Goal: Task Accomplishment & Management: Use online tool/utility

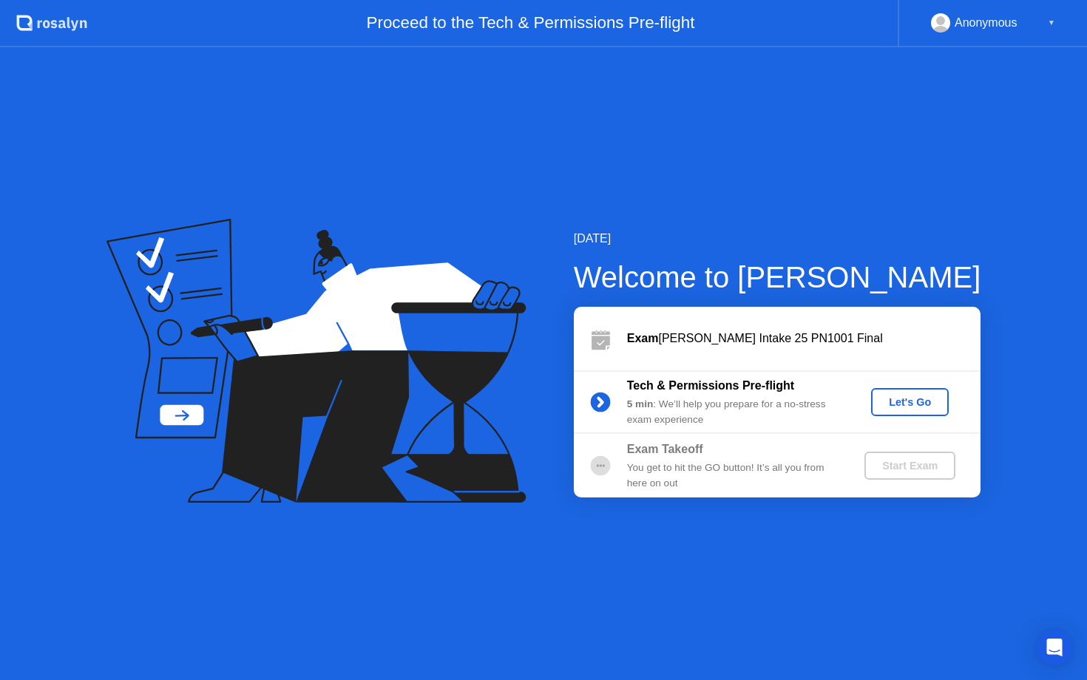
click at [910, 407] on div "Let's Go" at bounding box center [910, 402] width 66 height 12
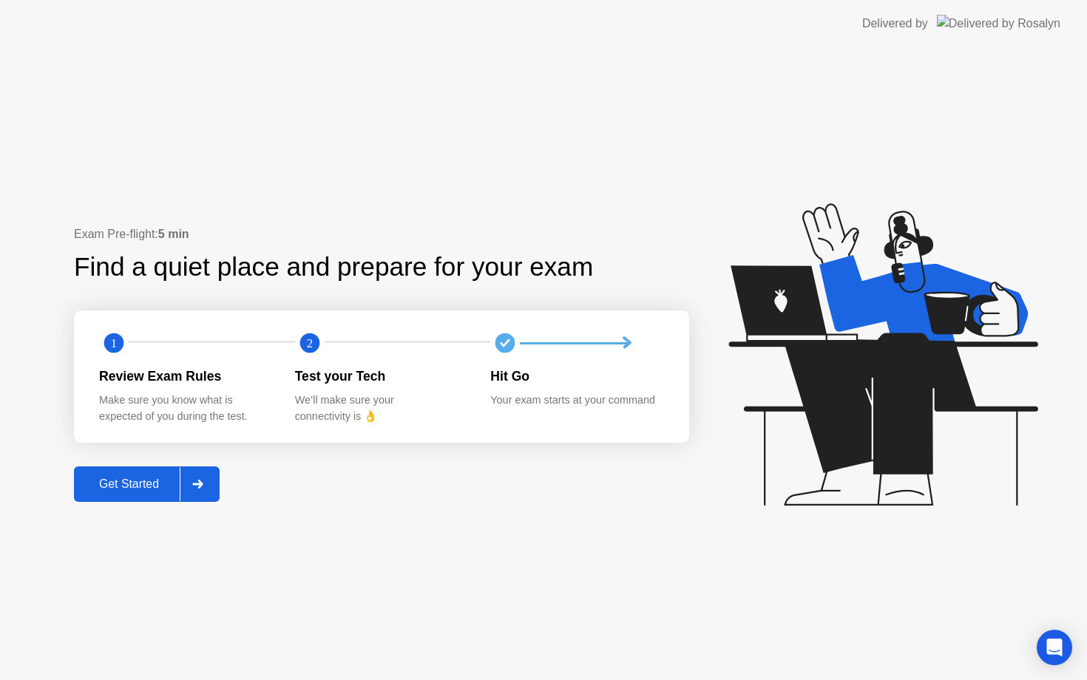
click at [196, 491] on div at bounding box center [197, 484] width 35 height 34
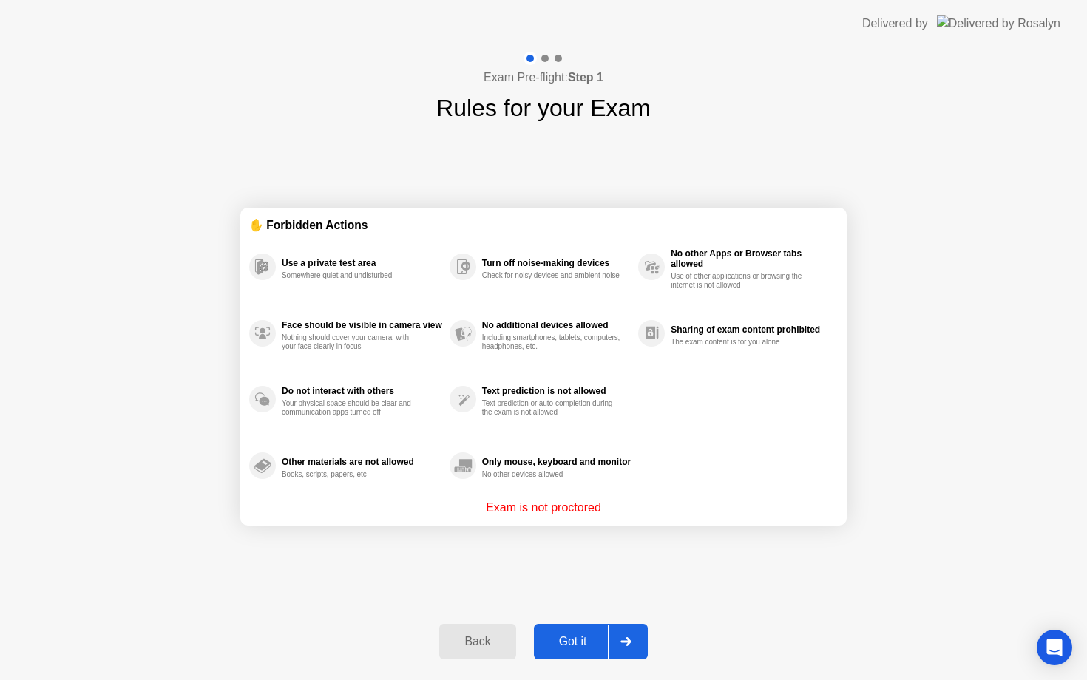
click at [582, 651] on button "Got it" at bounding box center [591, 641] width 114 height 35
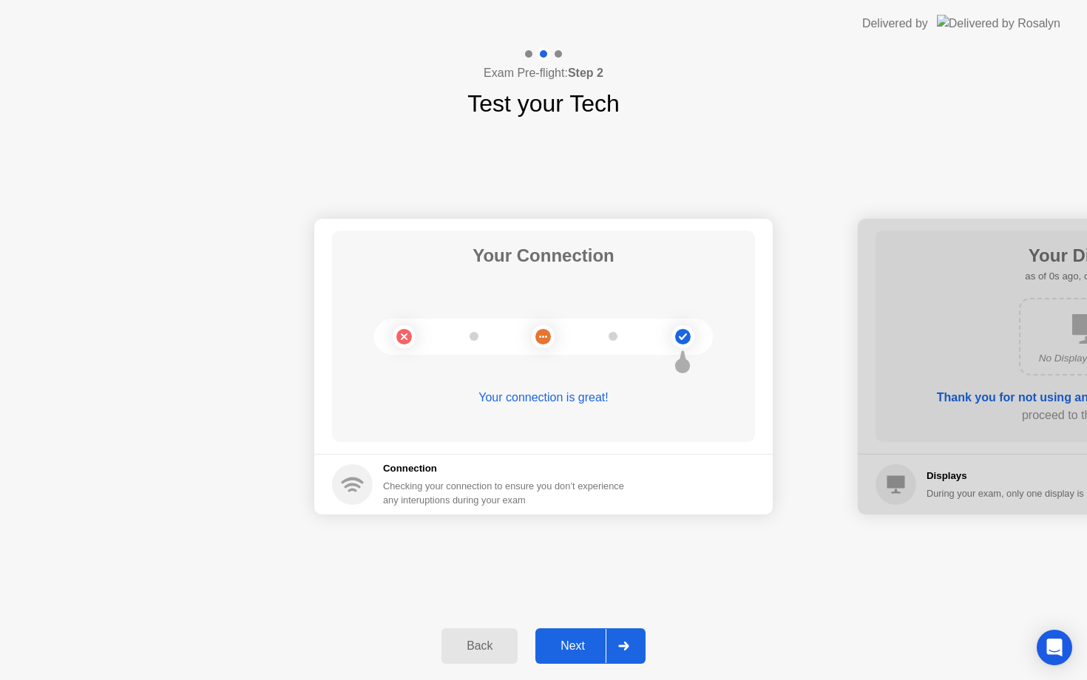
click at [590, 665] on div "Back Next" at bounding box center [543, 646] width 1087 height 68
click at [600, 648] on div "Next" at bounding box center [573, 646] width 66 height 13
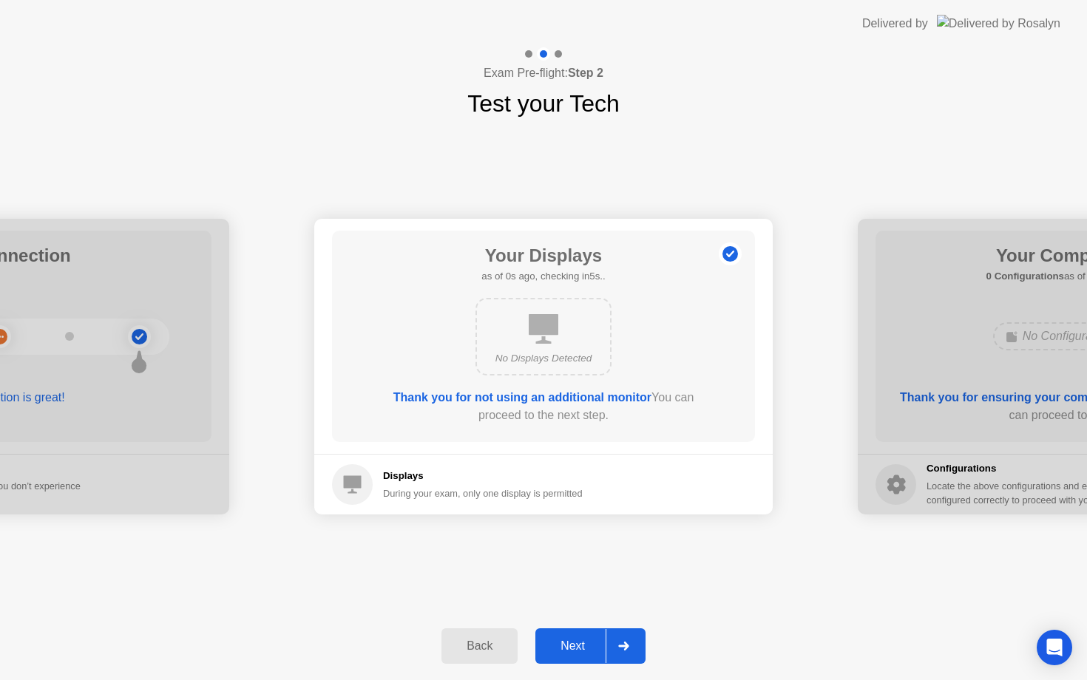
click at [604, 643] on div "Next" at bounding box center [573, 646] width 66 height 13
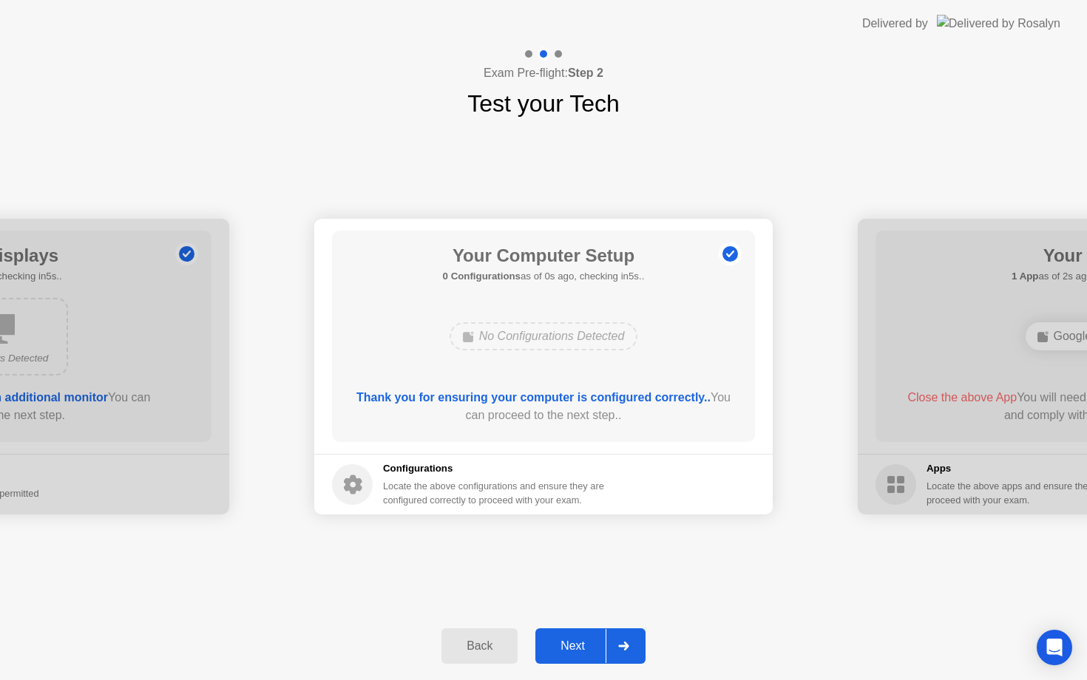
click at [604, 643] on div "Next" at bounding box center [573, 646] width 66 height 13
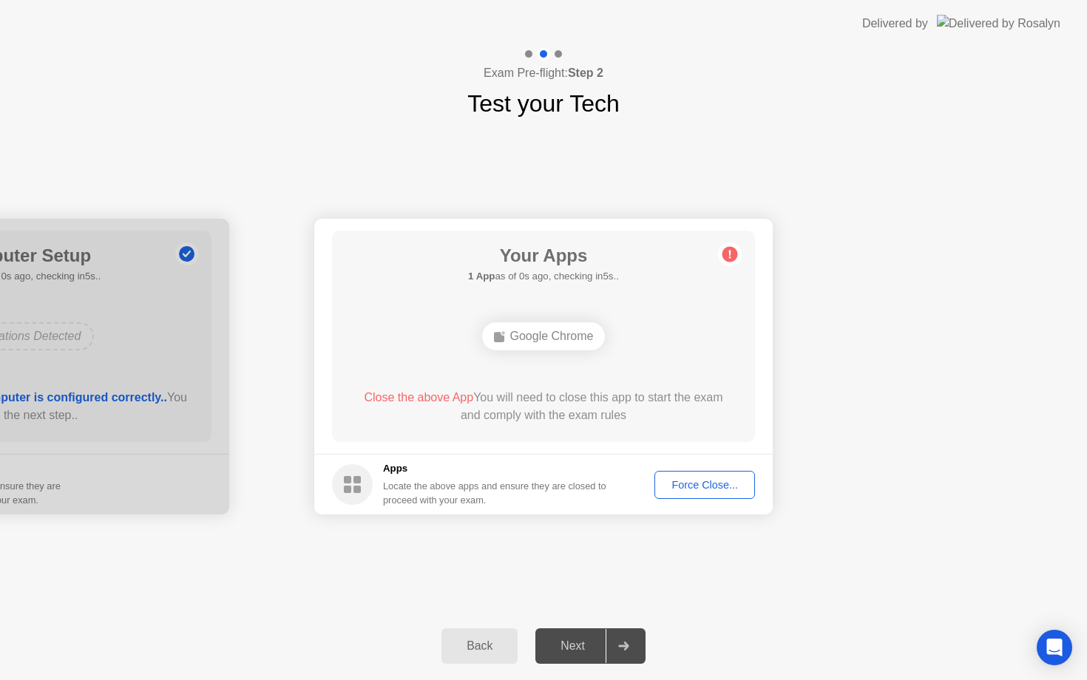
click at [604, 643] on div "Next" at bounding box center [573, 646] width 66 height 13
click at [702, 480] on div "Force Close..." at bounding box center [705, 485] width 90 height 12
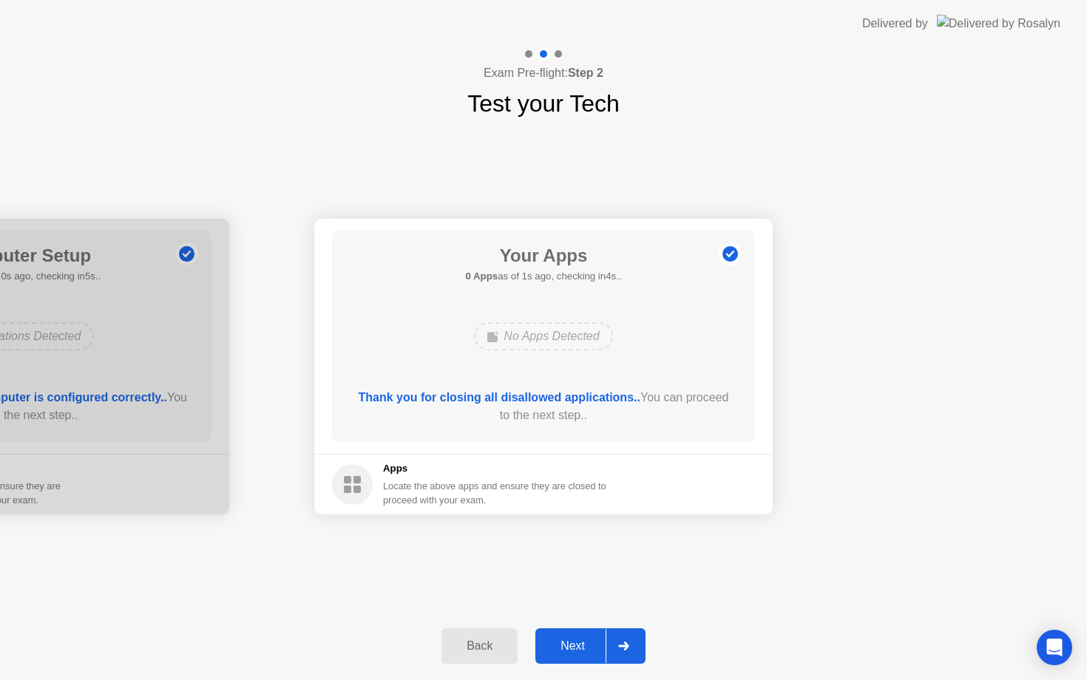
click at [600, 651] on div "Next" at bounding box center [573, 646] width 66 height 13
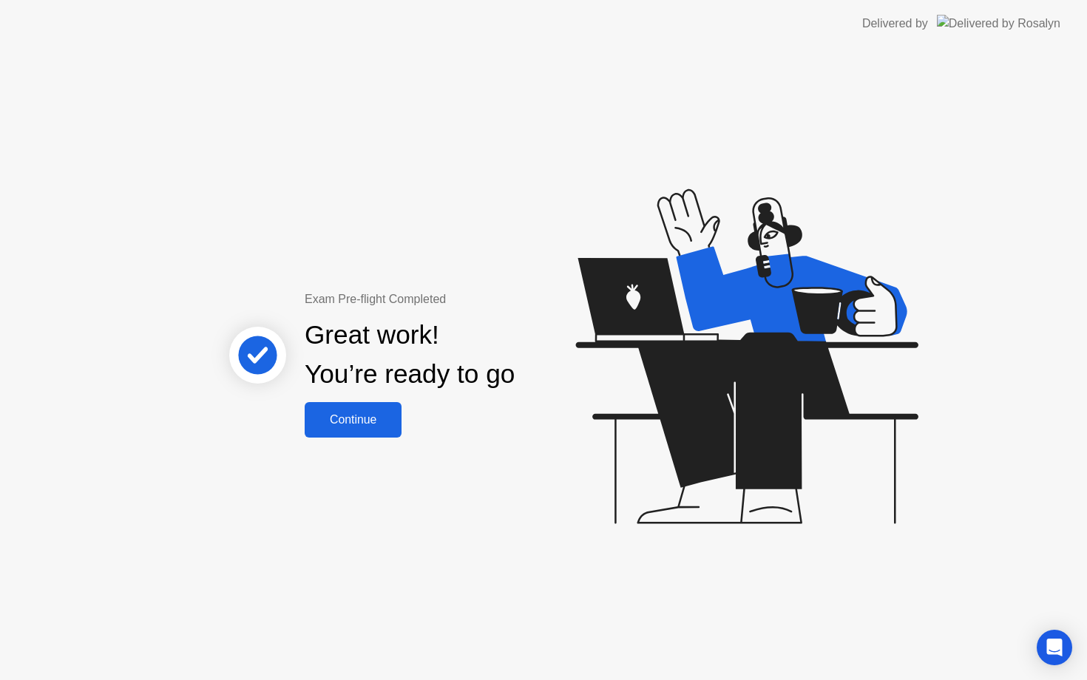
click at [369, 434] on button "Continue" at bounding box center [353, 419] width 97 height 35
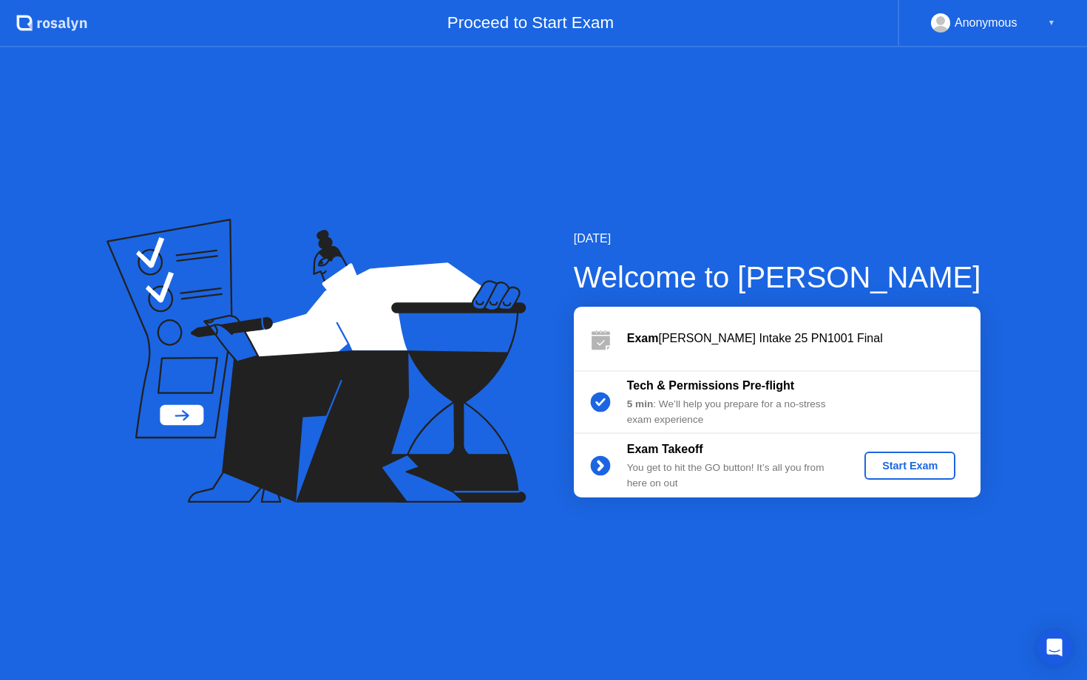
click at [889, 469] on div "Start Exam" at bounding box center [909, 466] width 79 height 12
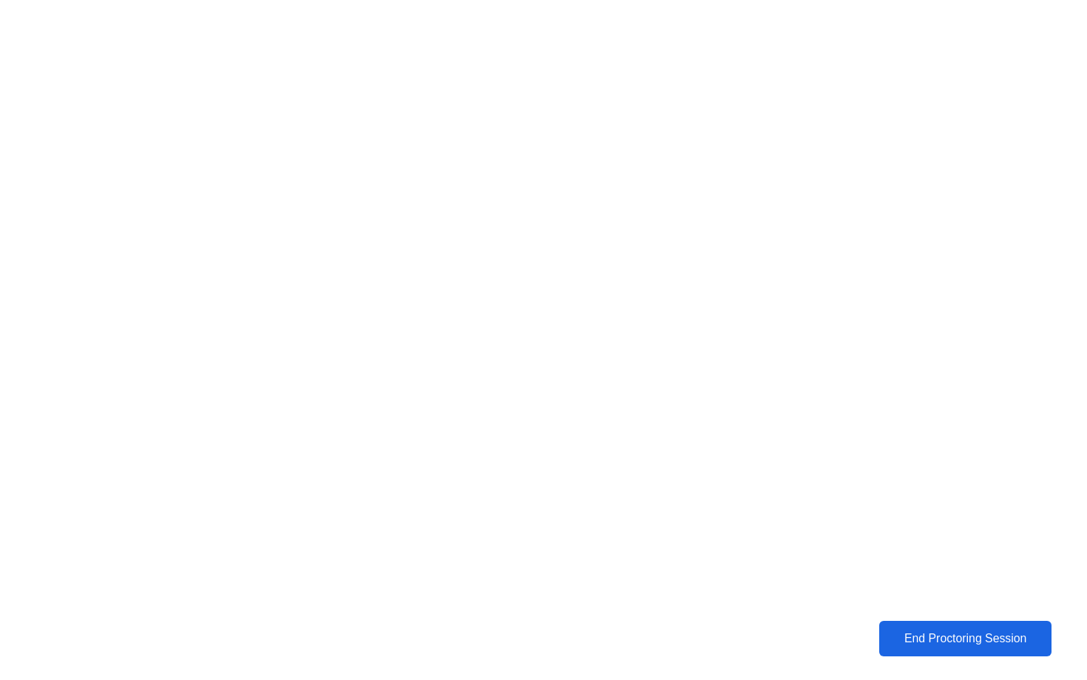
click at [1020, 634] on div "End Proctoring Session" at bounding box center [965, 638] width 165 height 13
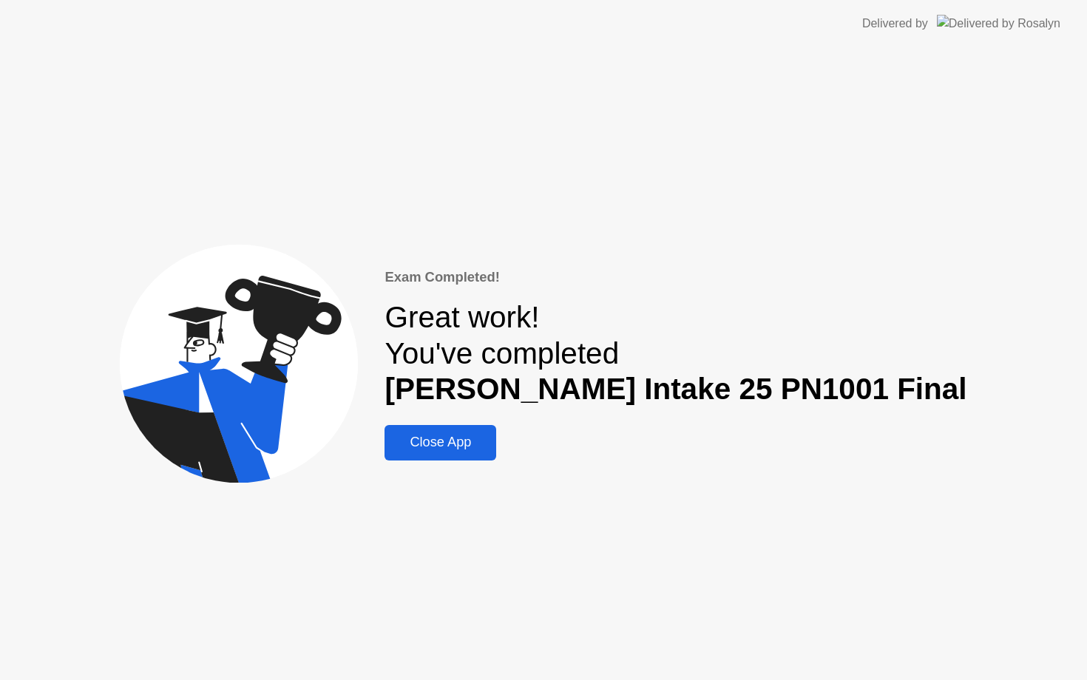
click at [474, 450] on div "Close App" at bounding box center [440, 443] width 103 height 16
